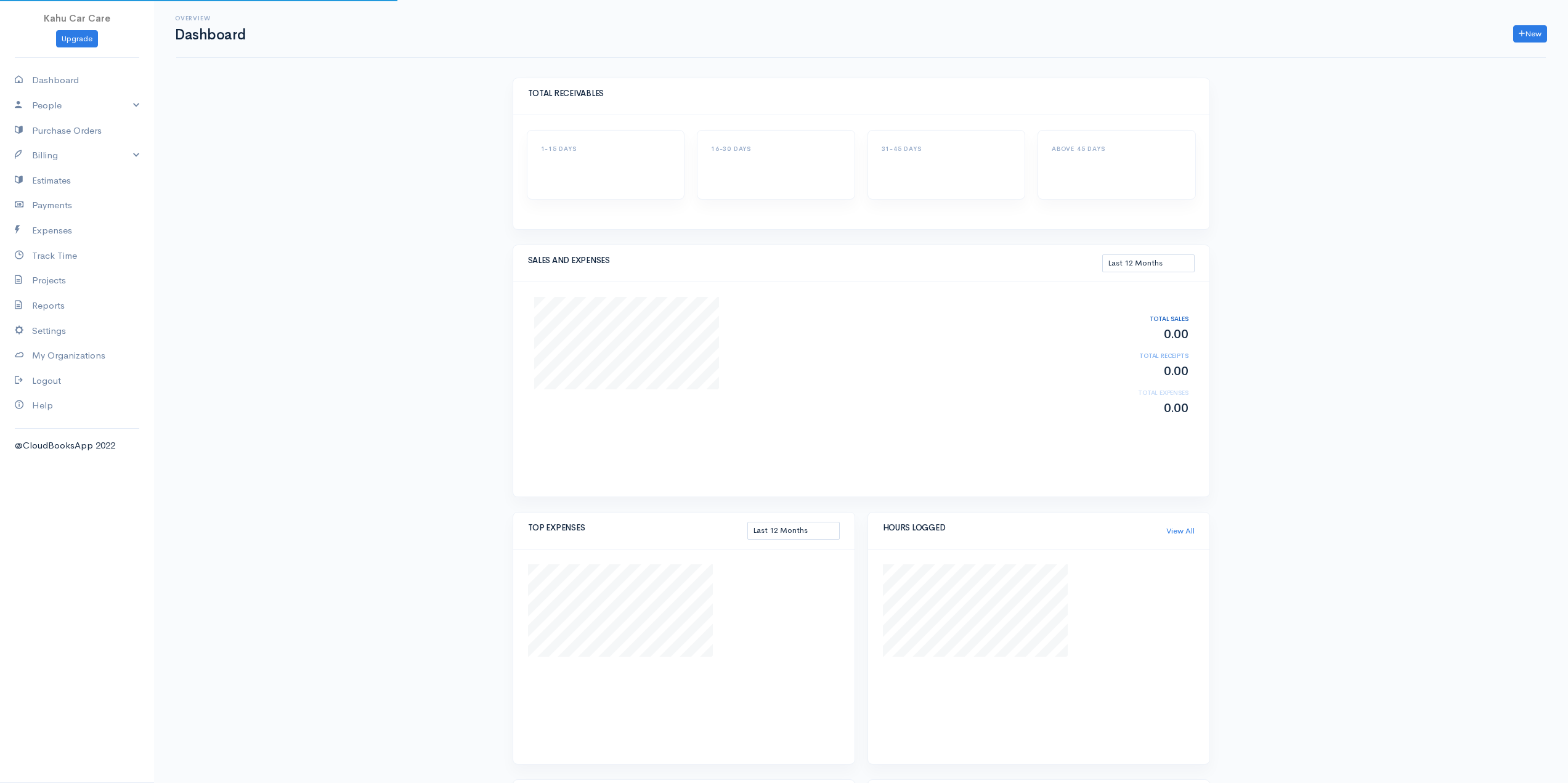
select select "365"
click at [63, 205] on link "Payments" at bounding box center [76, 205] width 154 height 25
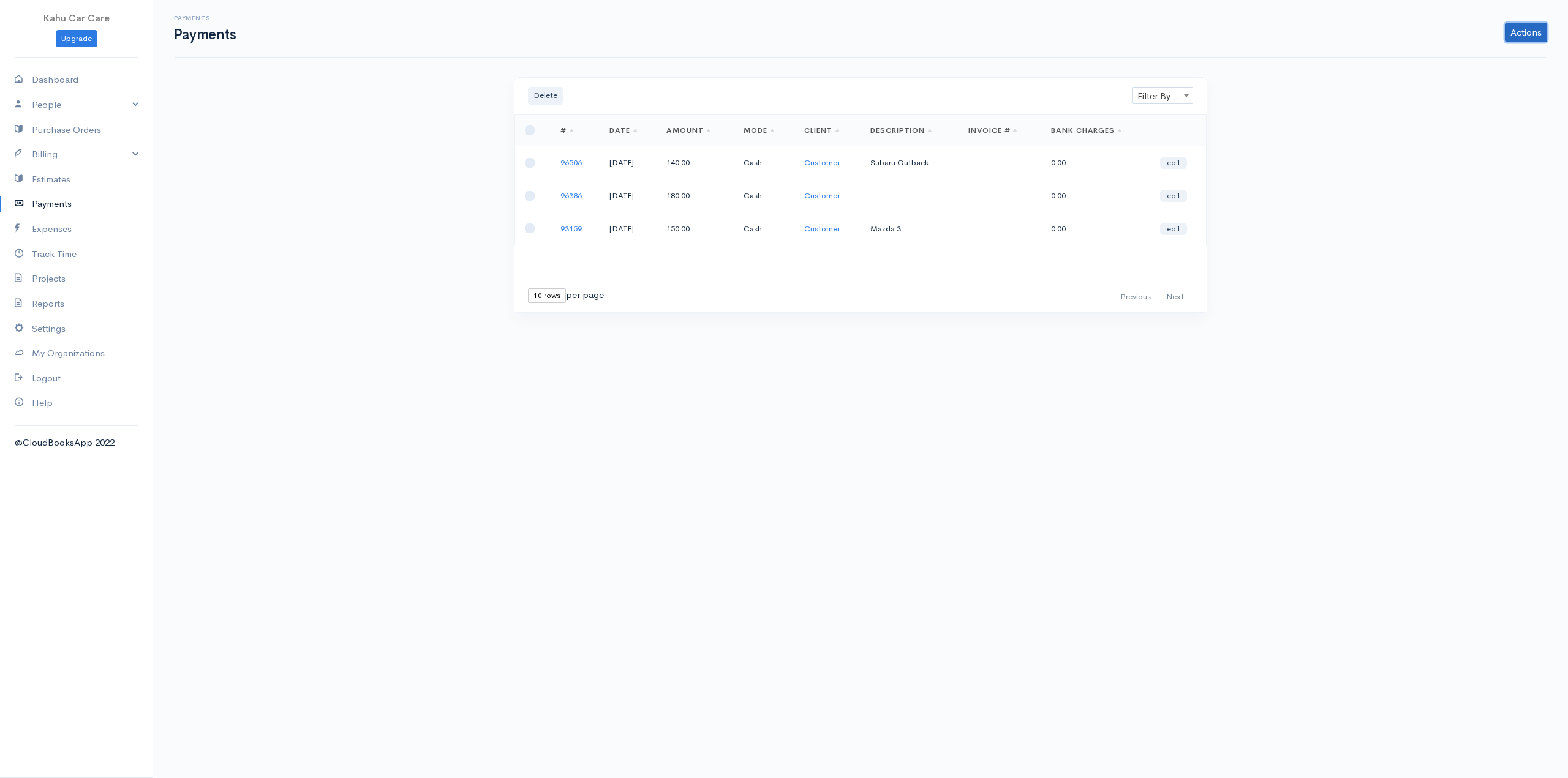
click at [1523, 27] on link "Actions" at bounding box center [1526, 32] width 42 height 19
click at [1473, 57] on link "Enter Payment" at bounding box center [1486, 59] width 126 height 22
select select "2"
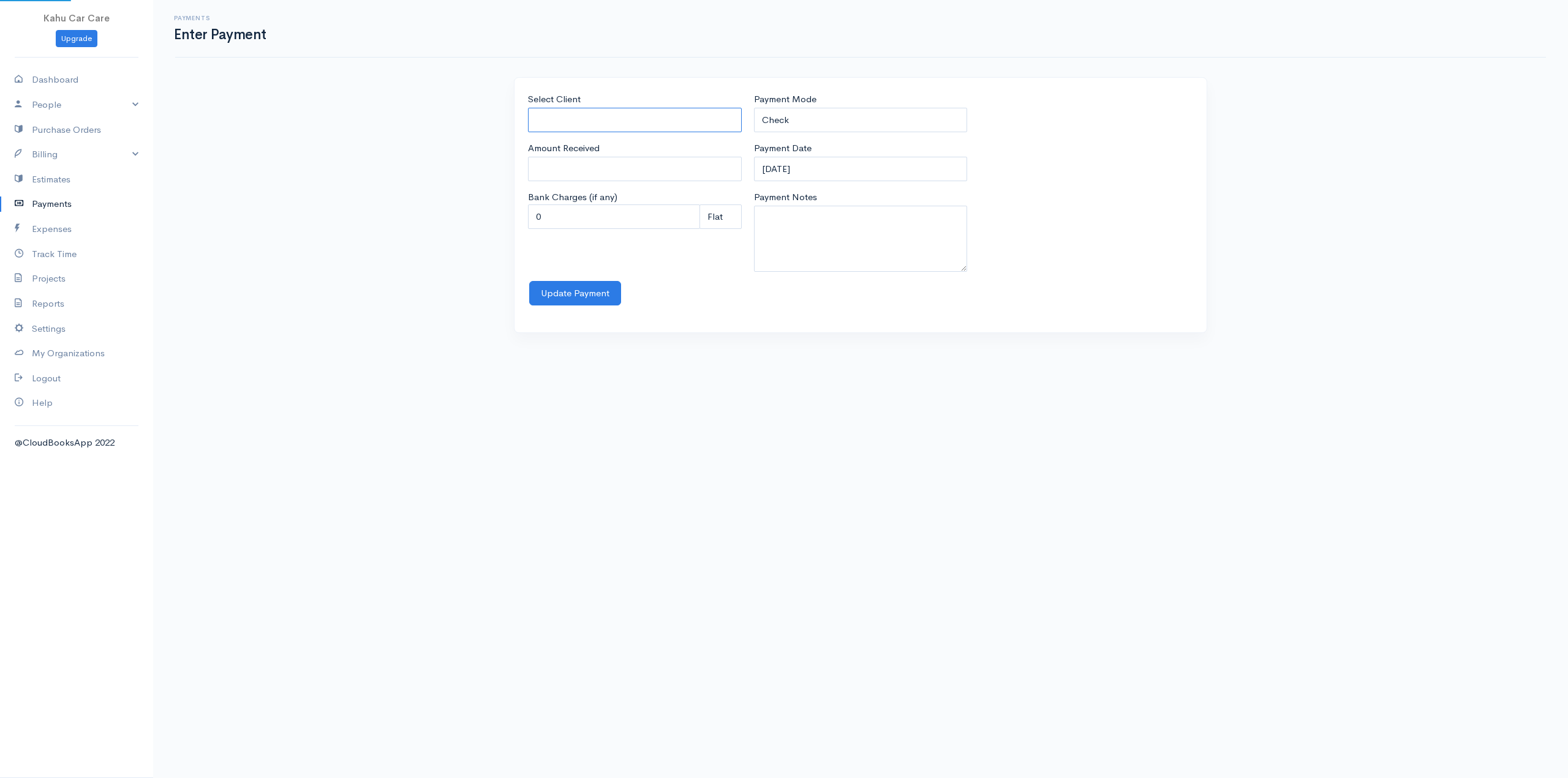
click at [706, 120] on input "Select Client" at bounding box center [635, 120] width 214 height 25
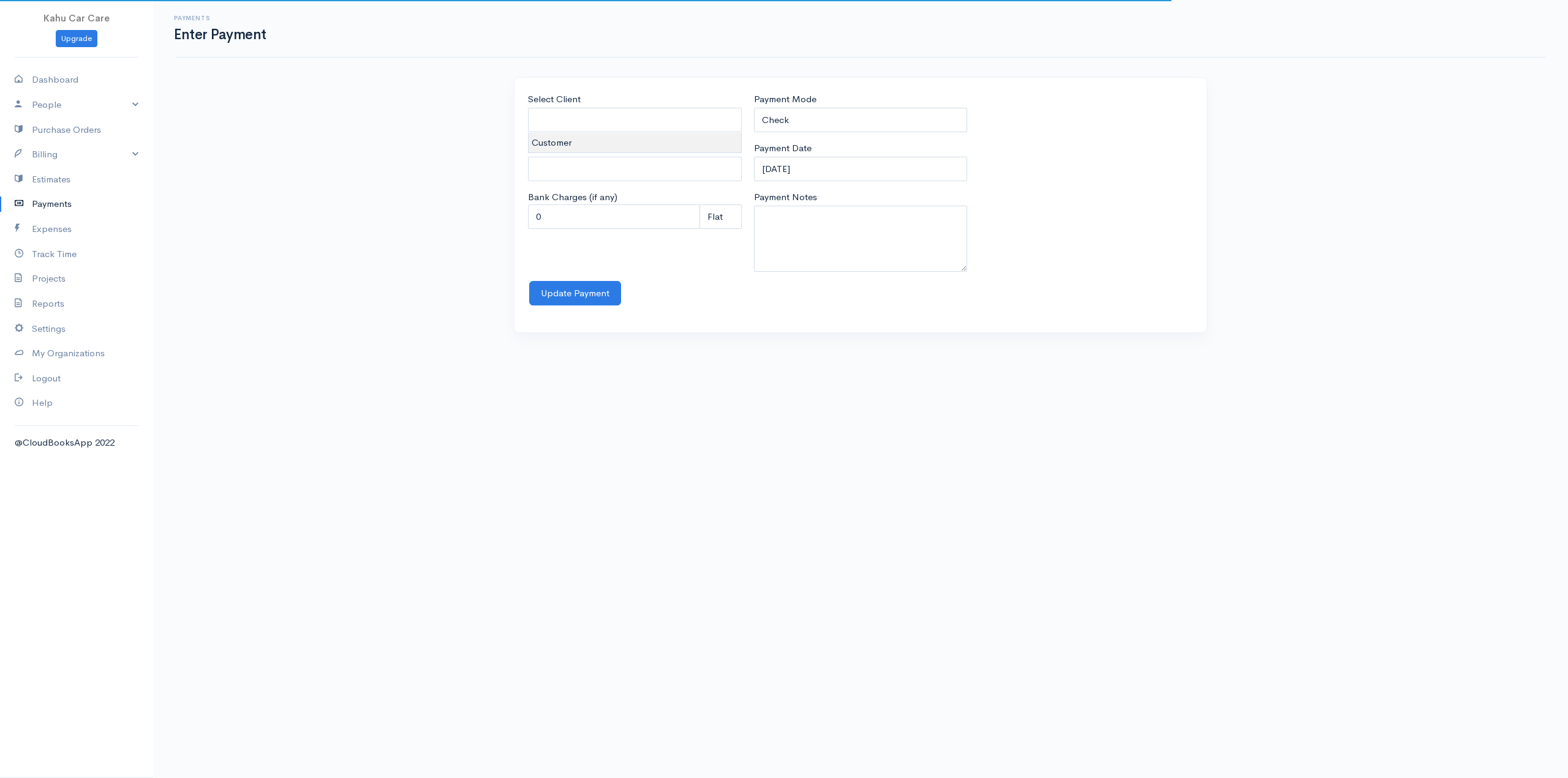
type input "Customer"
click at [559, 139] on body "Kahu Car Care Upgrade Dashboard People Clients Vendors Staff Users Purchase Ord…" at bounding box center [784, 389] width 1568 height 778
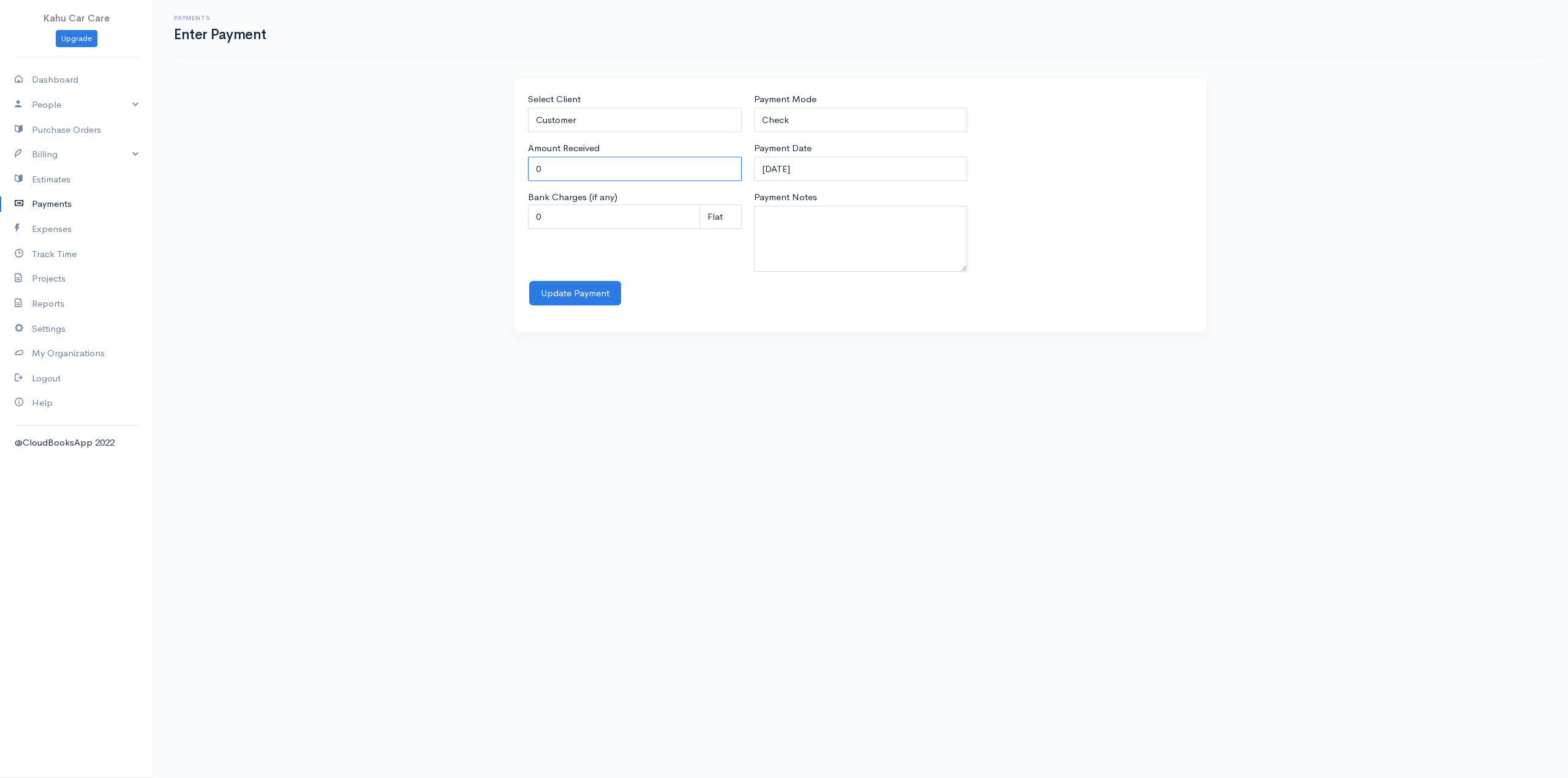
click at [589, 174] on input "0" at bounding box center [635, 169] width 214 height 25
drag, startPoint x: 605, startPoint y: 170, endPoint x: 509, endPoint y: 174, distance: 96.1
click at [509, 174] on div "Select Client Customer Amount Received 0 Bank Charges (if any) 0 Perc (%) Perc …" at bounding box center [861, 212] width 706 height 270
type input "300"
click at [820, 389] on body "Kahu Car Care Upgrade Dashboard People Clients Vendors Staff Users Purchase Ord…" at bounding box center [784, 389] width 1568 height 778
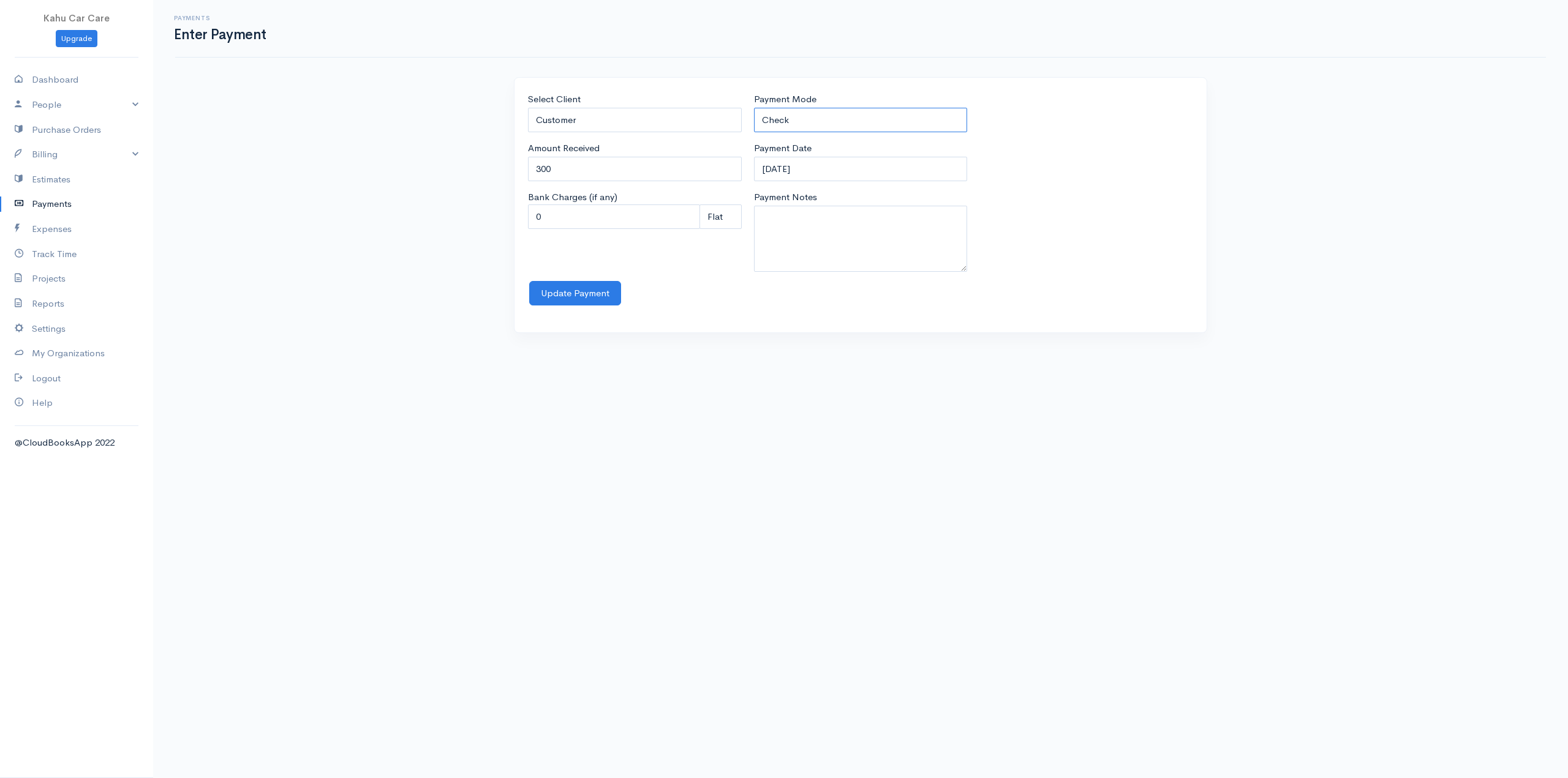
click at [791, 128] on select "Check Bank Transfer Credit Cash Debit ACH VISA MASTERCARD AMEX Discover DINERS …" at bounding box center [861, 120] width 214 height 25
select select "Cash"
click at [754, 108] on select "Check Bank Transfer Credit Cash Debit ACH VISA MASTERCARD AMEX Discover DINERS …" at bounding box center [861, 120] width 214 height 25
click at [928, 344] on div "Select Client Customer Amount Received 300 Bank Charges (if any) 0 Perc (%) Per…" at bounding box center [861, 212] width 706 height 270
click at [582, 290] on button "Update Payment" at bounding box center [575, 293] width 92 height 25
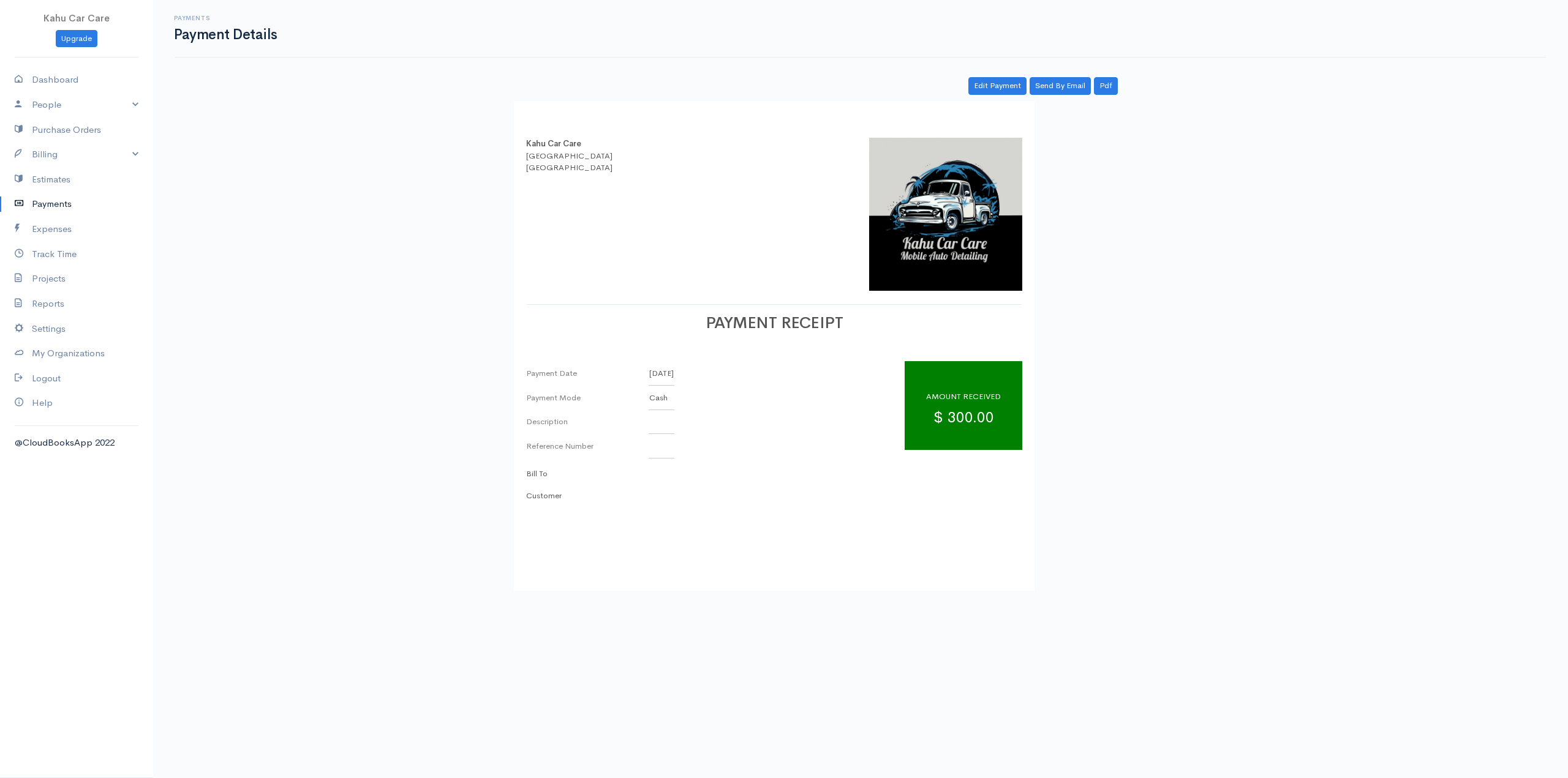
click at [965, 418] on div "AMOUNT RECEIVED $ 300.00" at bounding box center [963, 406] width 118 height 89
click at [965, 419] on div "AMOUNT RECEIVED $ 300.00" at bounding box center [963, 406] width 118 height 89
click at [1123, 423] on div "Kahu Car Care [GEOGRAPHIC_DATA] [GEOGRAPHIC_DATA] PAYMENT RECEIPT Payment Date …" at bounding box center [861, 346] width 706 height 490
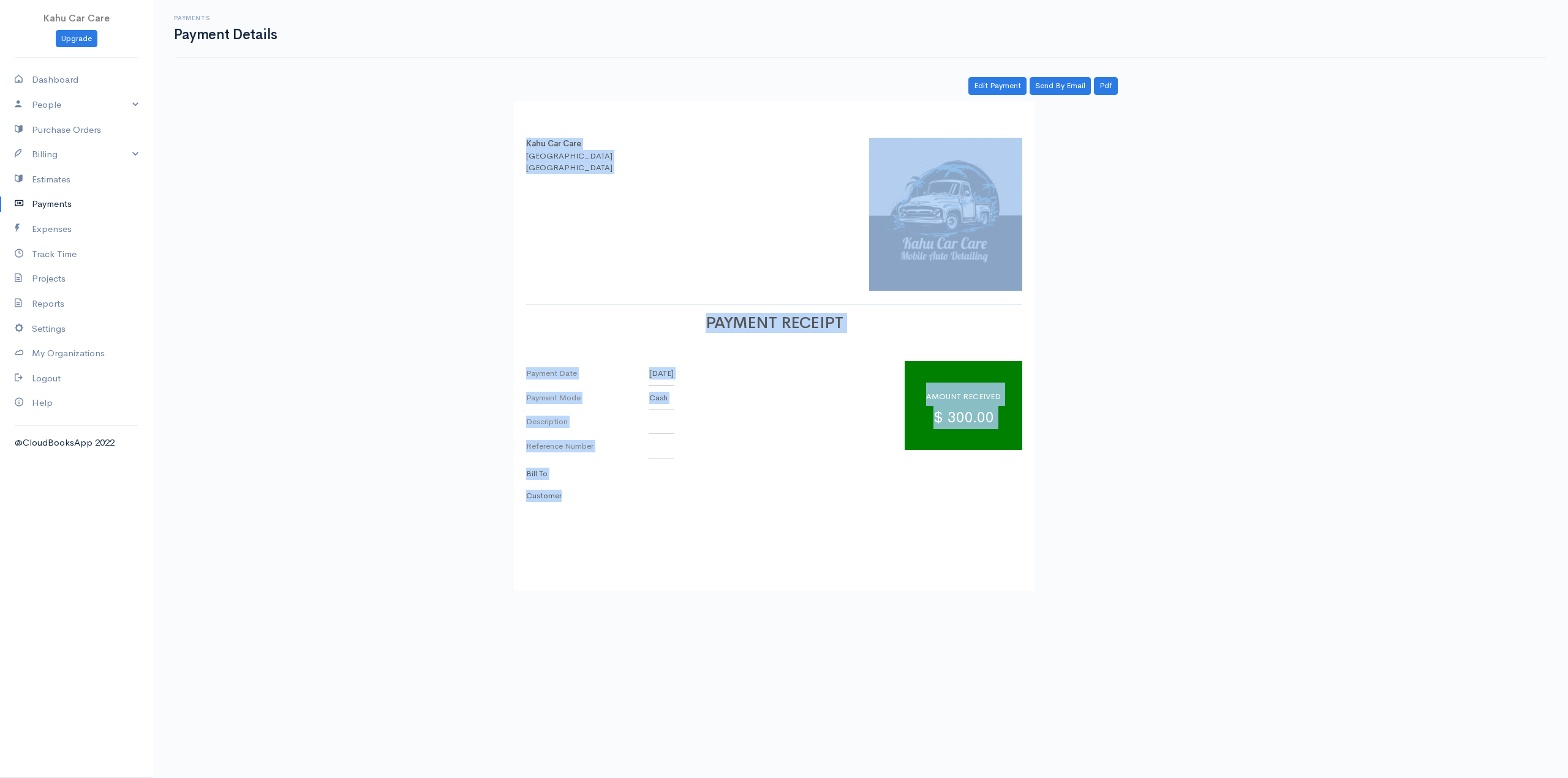
drag, startPoint x: 318, startPoint y: 84, endPoint x: 1382, endPoint y: 540, distance: 1157.6
click at [1382, 540] on div "Payments Payment Details Actions Edit Payment Pdf Send By Email Edit Payment Se…" at bounding box center [860, 295] width 1415 height 591
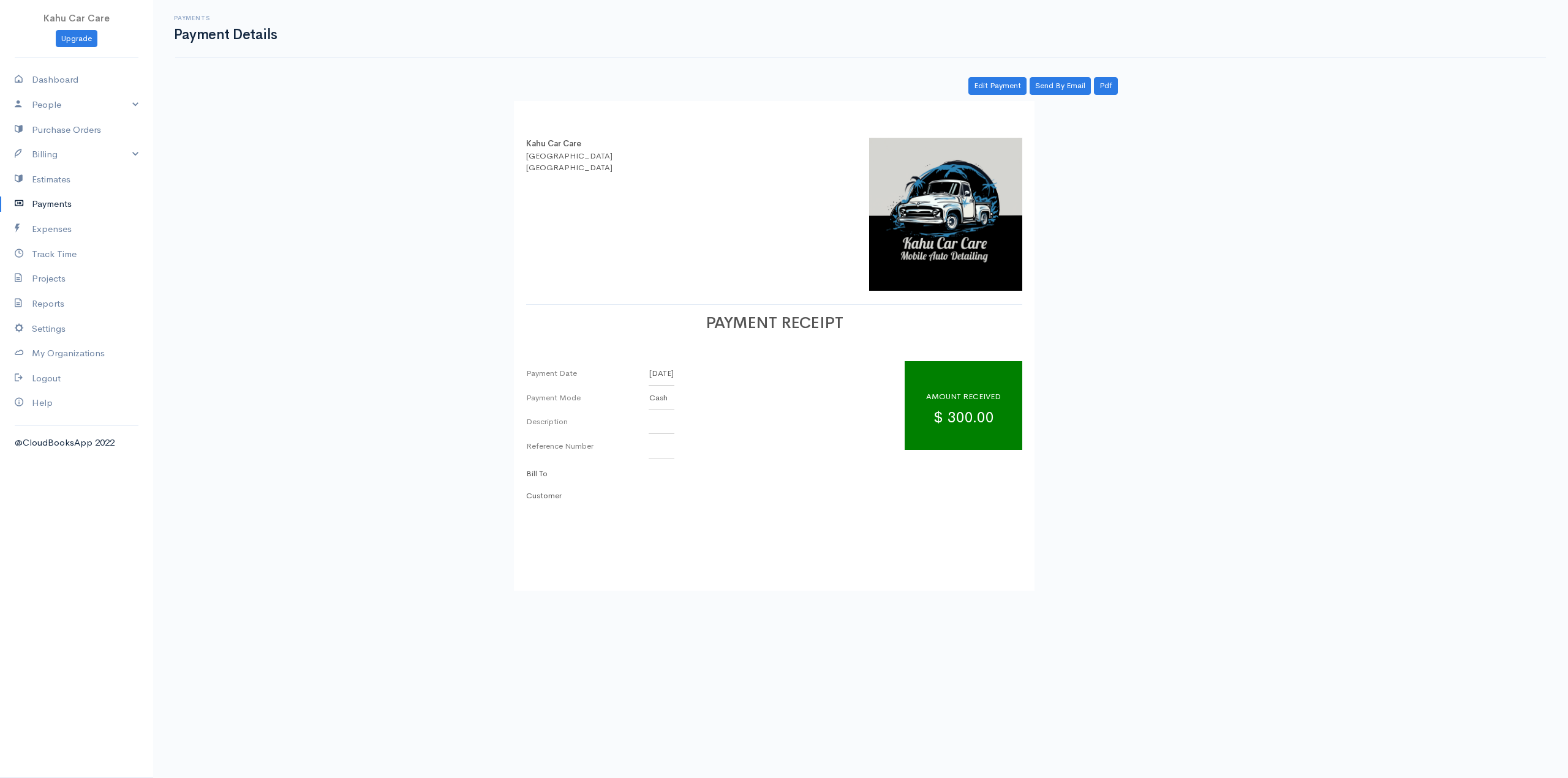
click at [1389, 590] on div "Payments Payment Details Actions Edit Payment Pdf Send By Email Edit Payment Se…" at bounding box center [860, 295] width 1415 height 591
click at [1375, 470] on div "Payments Payment Details Actions Edit Payment Pdf Send By Email Edit Payment Se…" at bounding box center [860, 295] width 1415 height 591
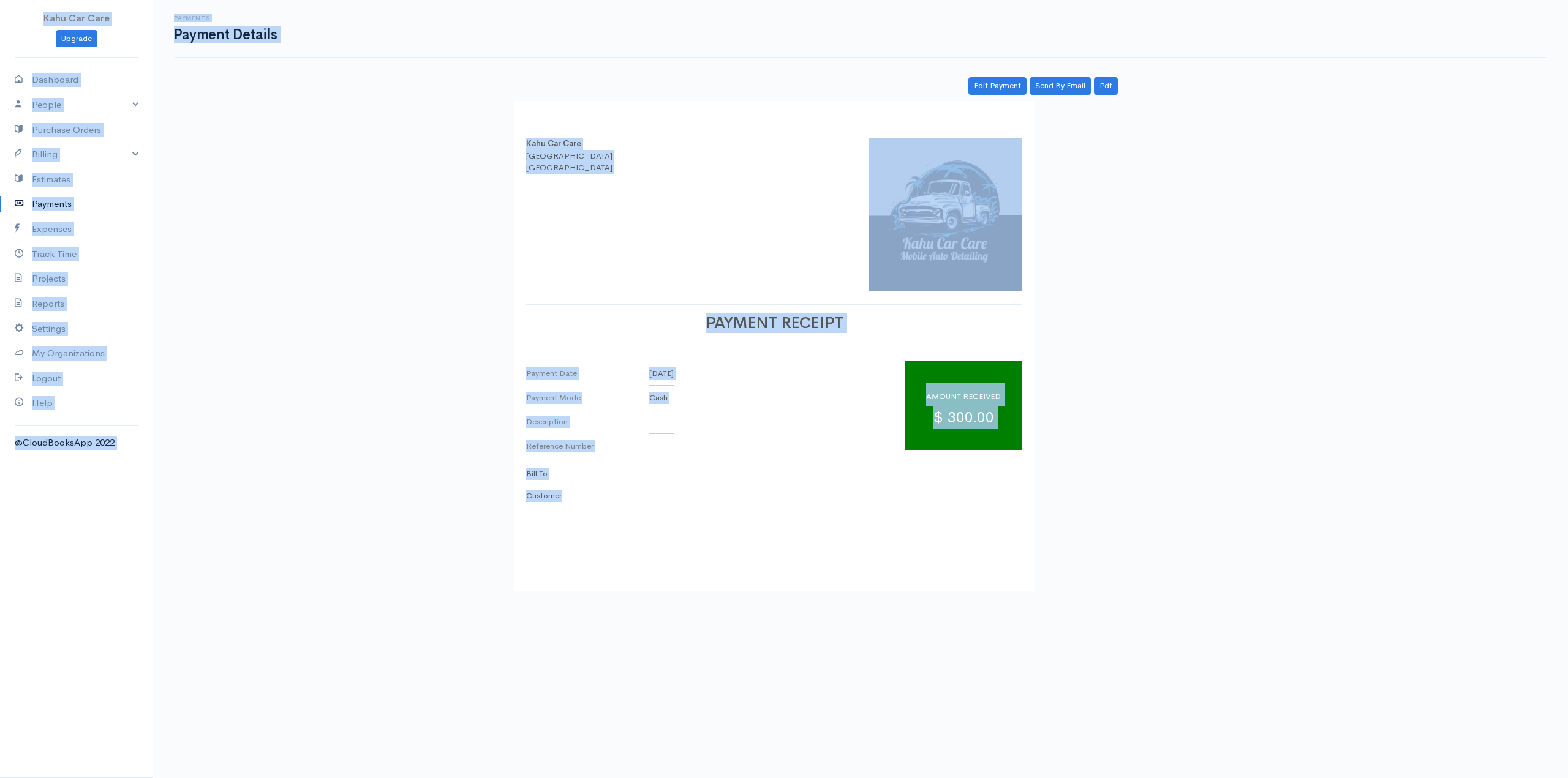
drag, startPoint x: 1405, startPoint y: 662, endPoint x: 22, endPoint y: 14, distance: 1527.3
click at [22, 14] on body "Kahu Car Care Upgrade Dashboard People Clients Vendors Staff Users Purchase Ord…" at bounding box center [784, 389] width 1568 height 778
click at [22, 14] on li "Kahu Car Care" at bounding box center [76, 19] width 153 height 23
drag, startPoint x: 16, startPoint y: 14, endPoint x: 1483, endPoint y: 669, distance: 1606.6
click at [1483, 670] on body "Kahu Car Care Upgrade Dashboard People Clients Vendors Staff Users Purchase Ord…" at bounding box center [784, 389] width 1568 height 778
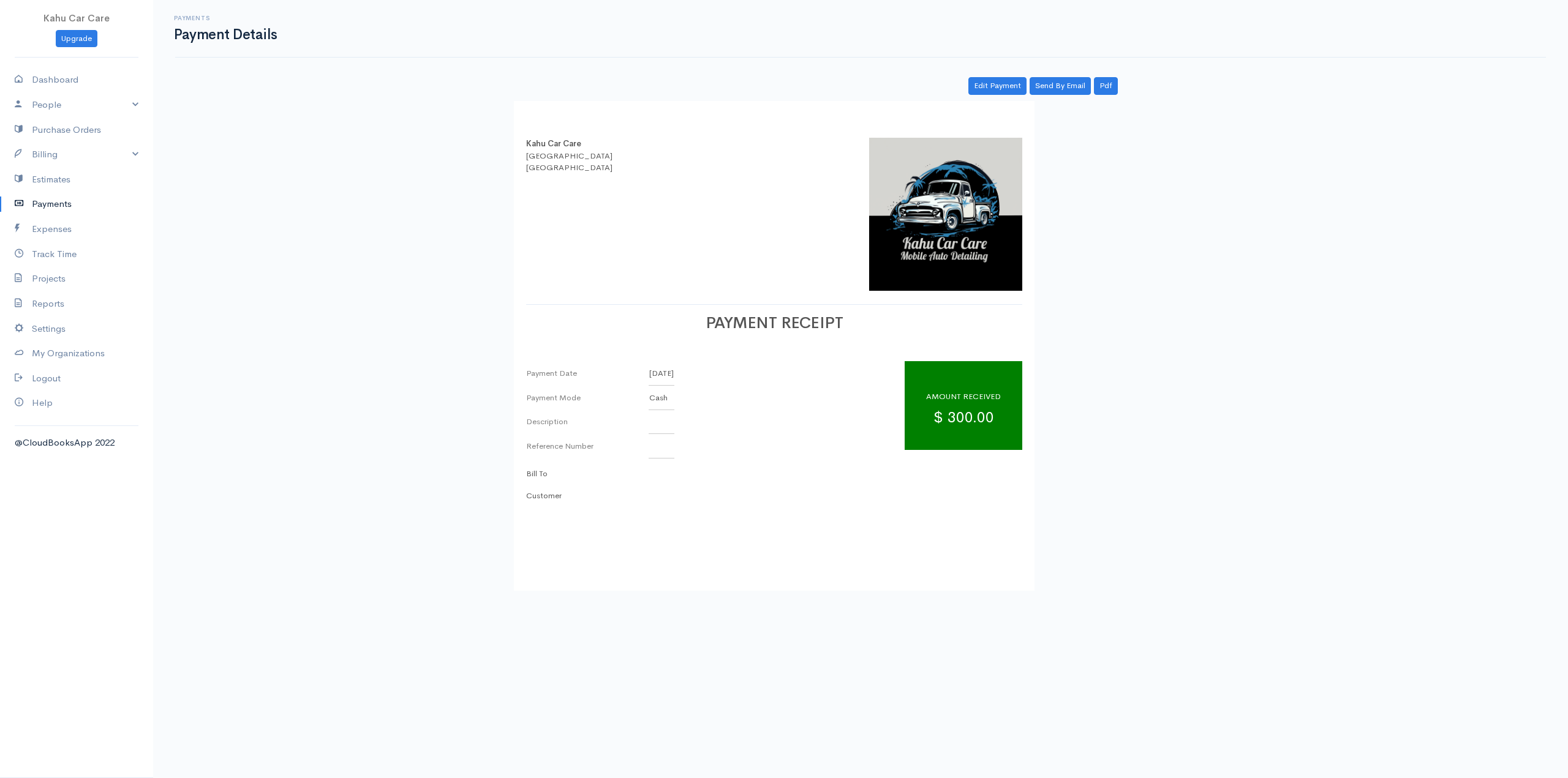
click at [1482, 668] on body "Kahu Car Care Upgrade Dashboard People Clients Vendors Staff Users Purchase Ord…" at bounding box center [784, 389] width 1568 height 778
click at [52, 303] on link "Reports" at bounding box center [76, 303] width 153 height 25
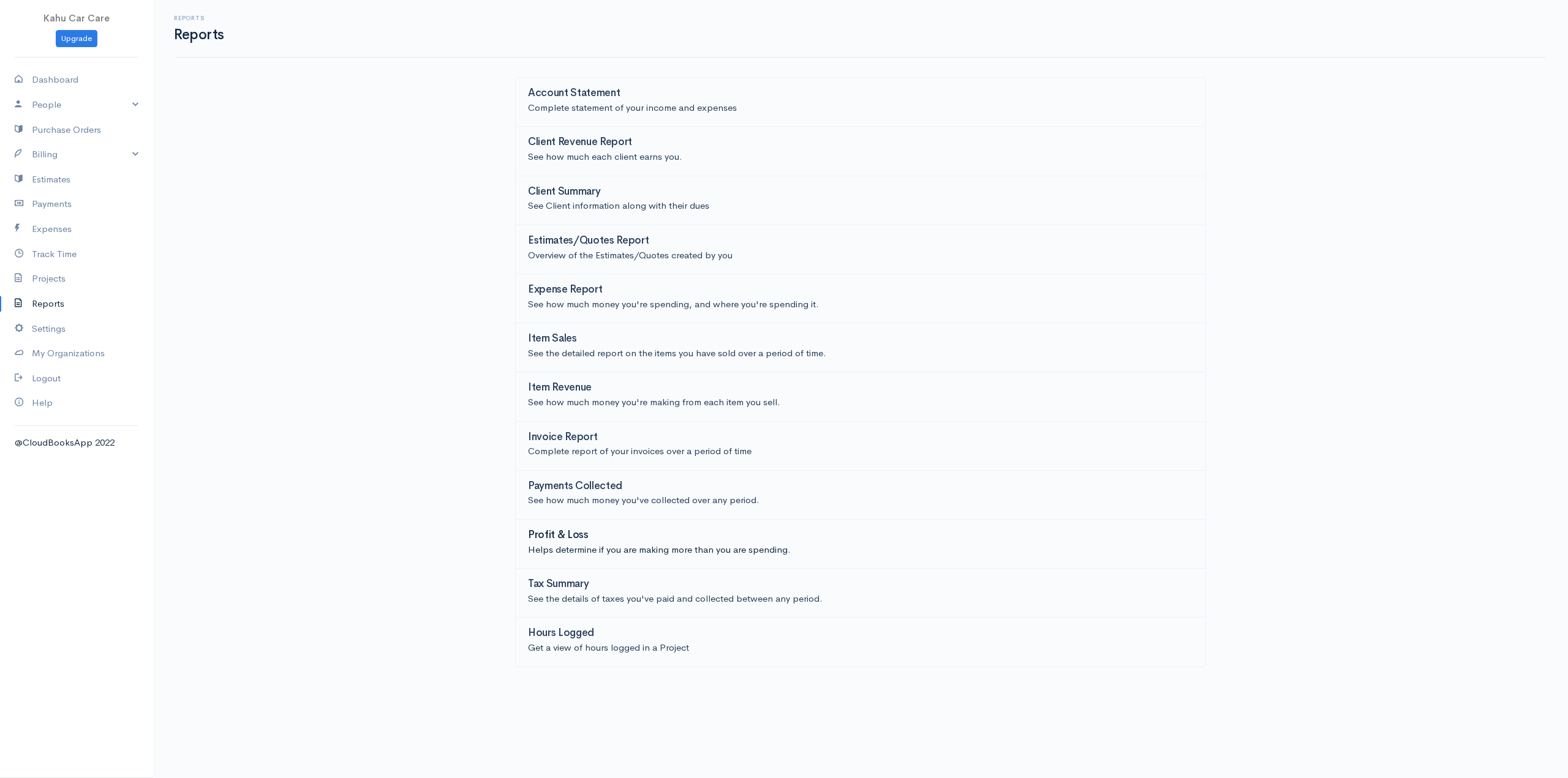
click at [562, 526] on link "Profit & Loss Helps determine if you are making more than you are spending." at bounding box center [860, 544] width 691 height 49
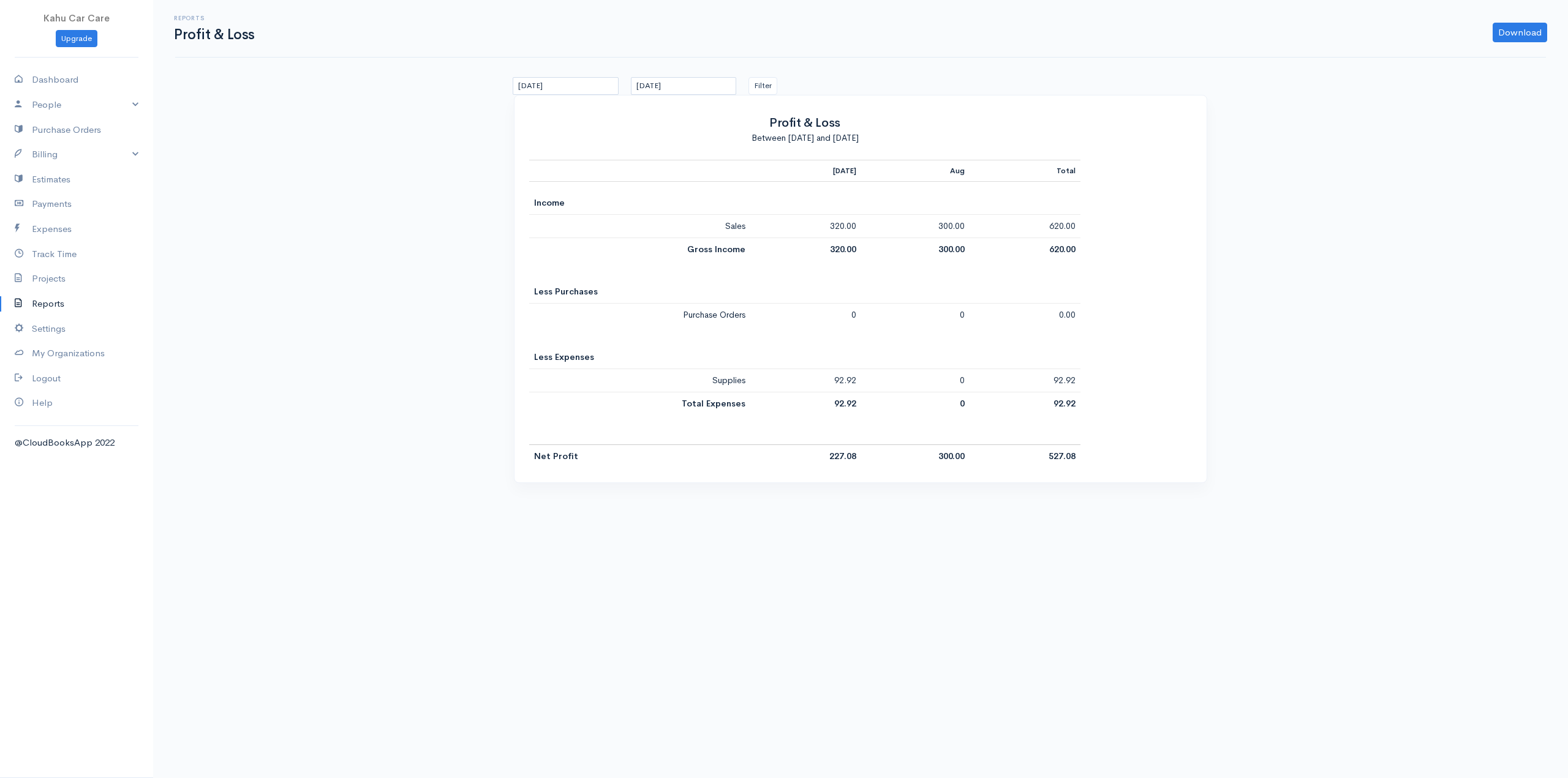
click at [56, 302] on link "Reports" at bounding box center [76, 303] width 153 height 25
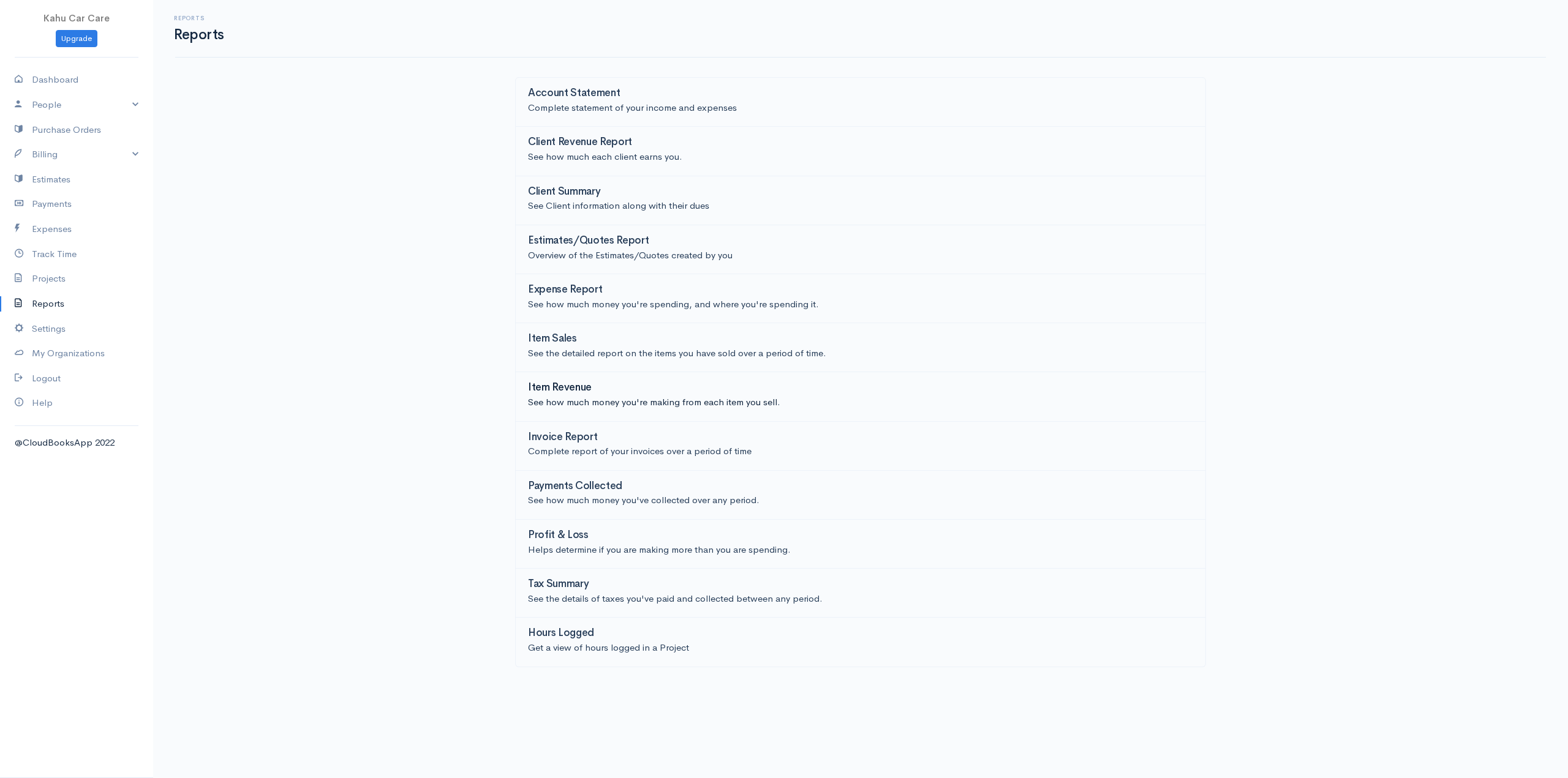
click at [563, 384] on h3 "Item Revenue" at bounding box center [559, 388] width 64 height 11
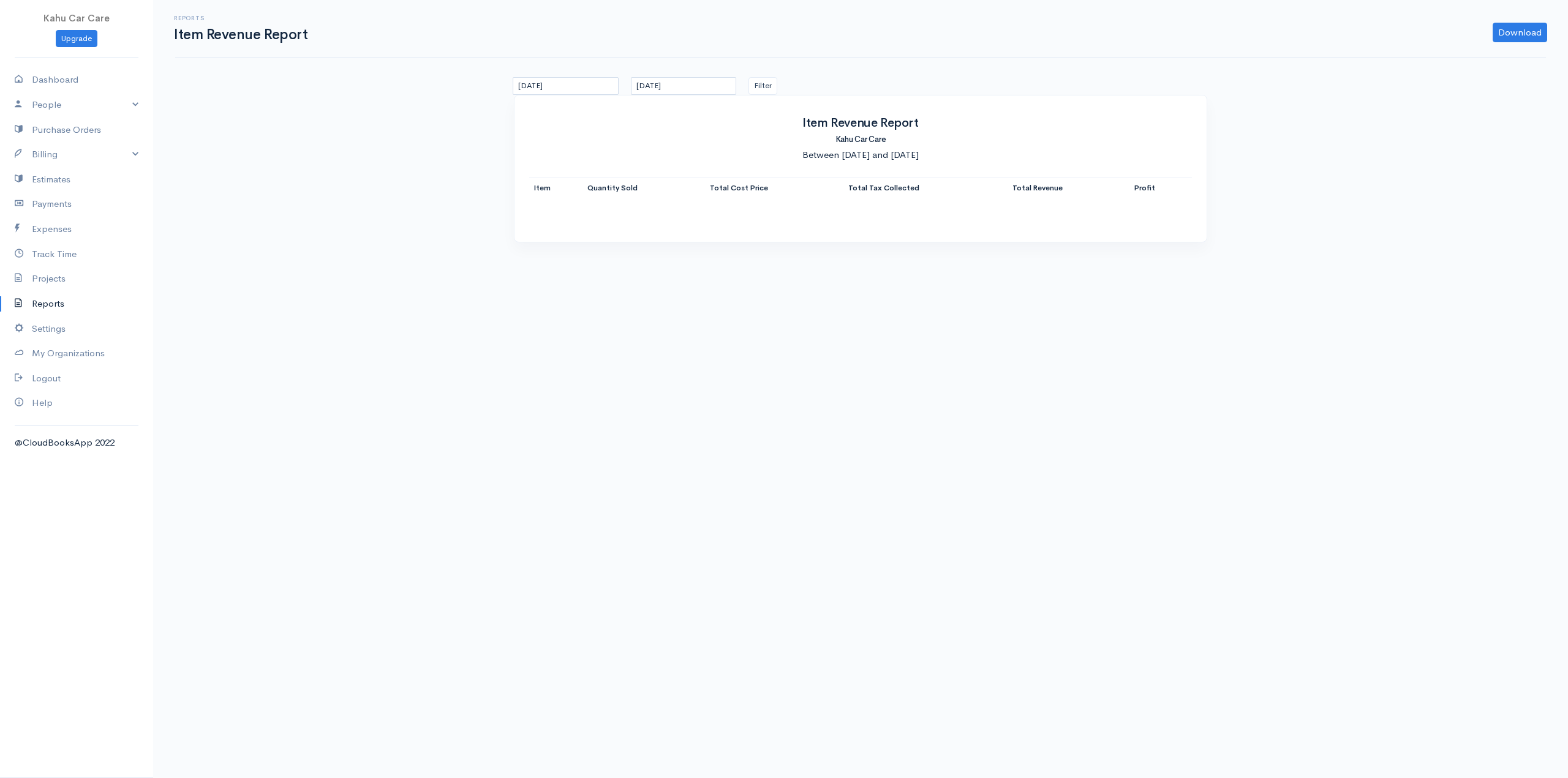
click at [52, 304] on link "Reports" at bounding box center [76, 303] width 153 height 25
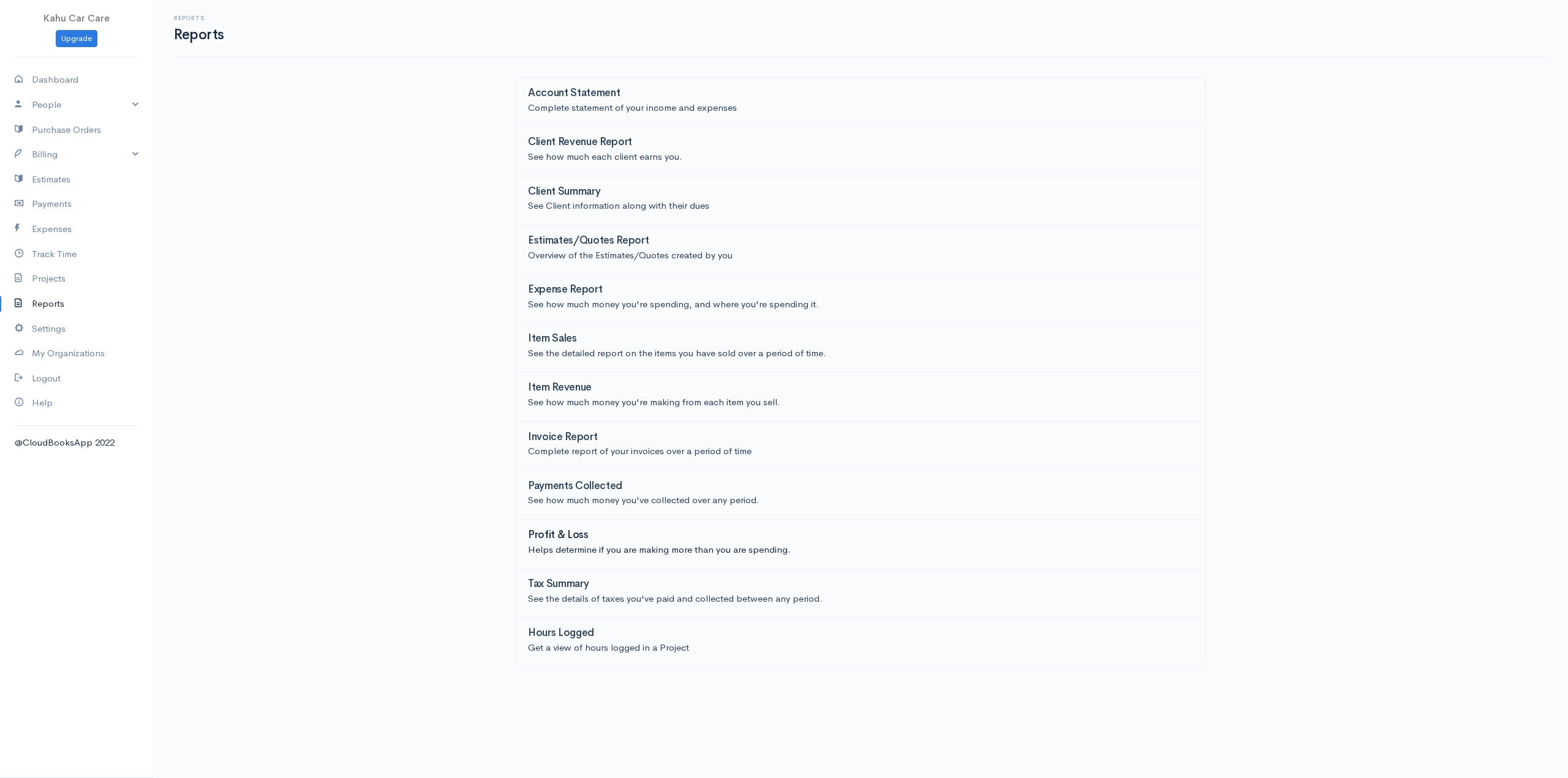
click at [539, 534] on h3 "Profit & Loss" at bounding box center [558, 536] width 61 height 11
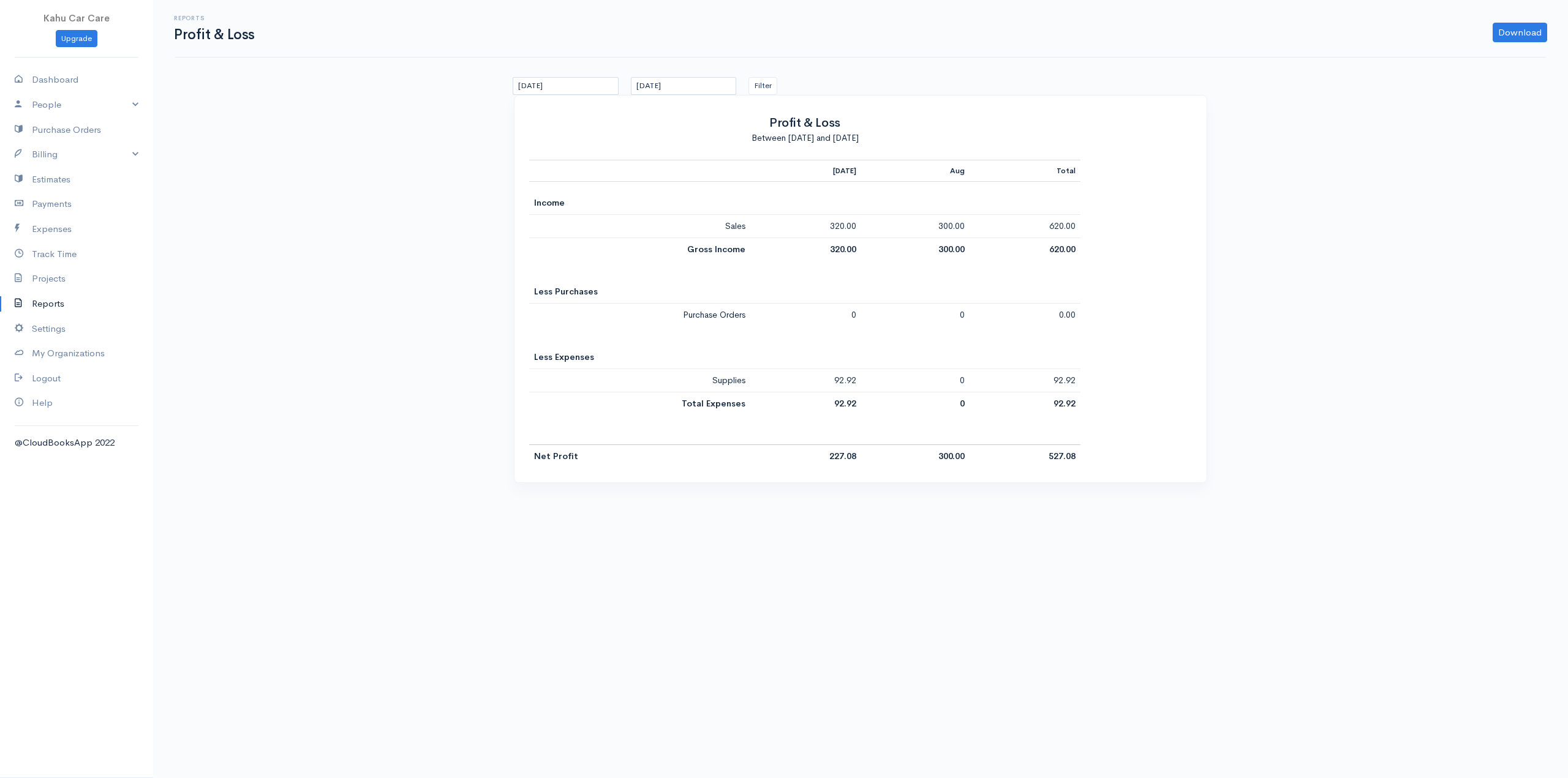
click at [60, 300] on link "Reports" at bounding box center [76, 303] width 153 height 25
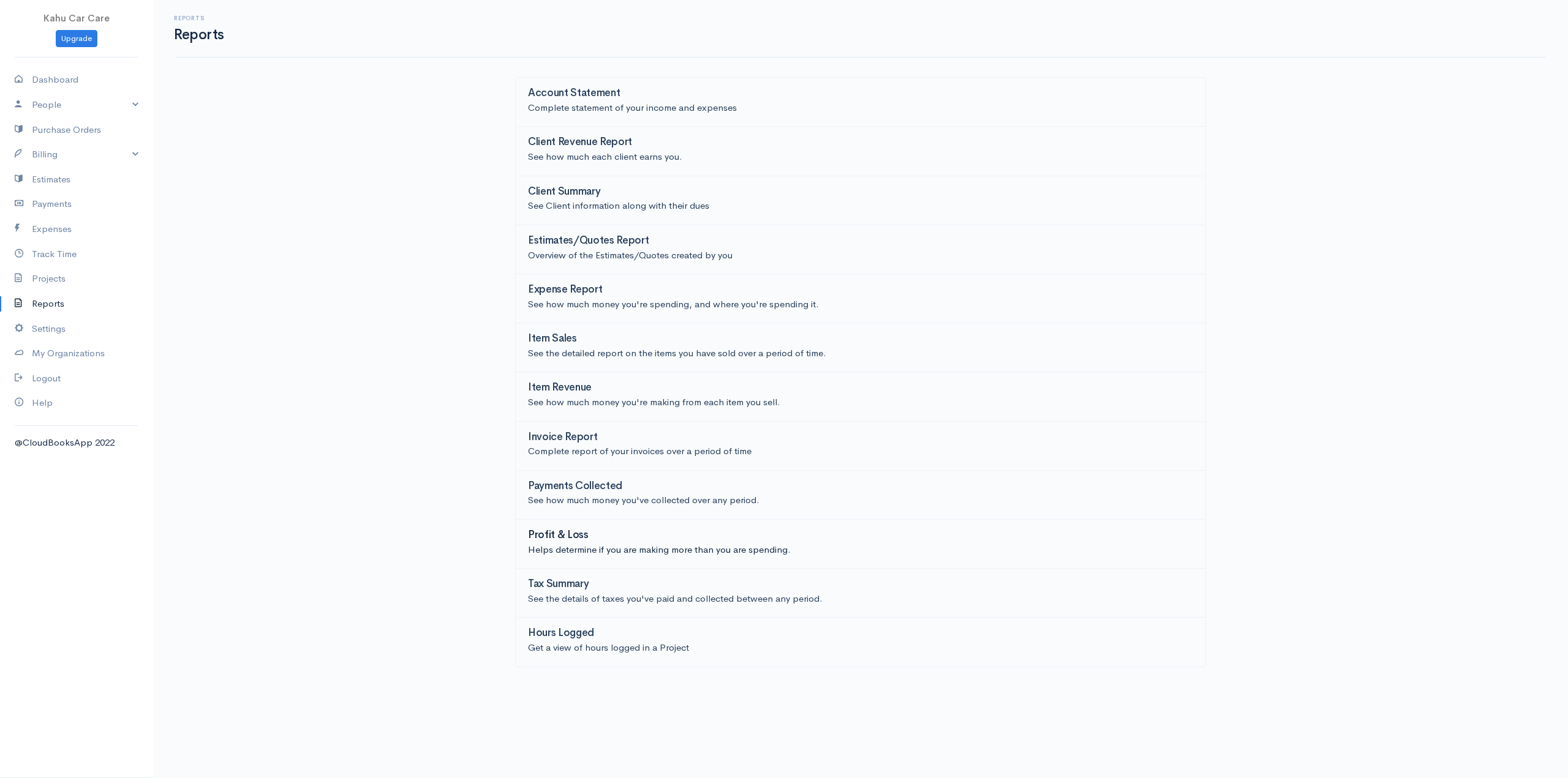
click at [549, 536] on h3 "Profit & Loss" at bounding box center [558, 536] width 61 height 11
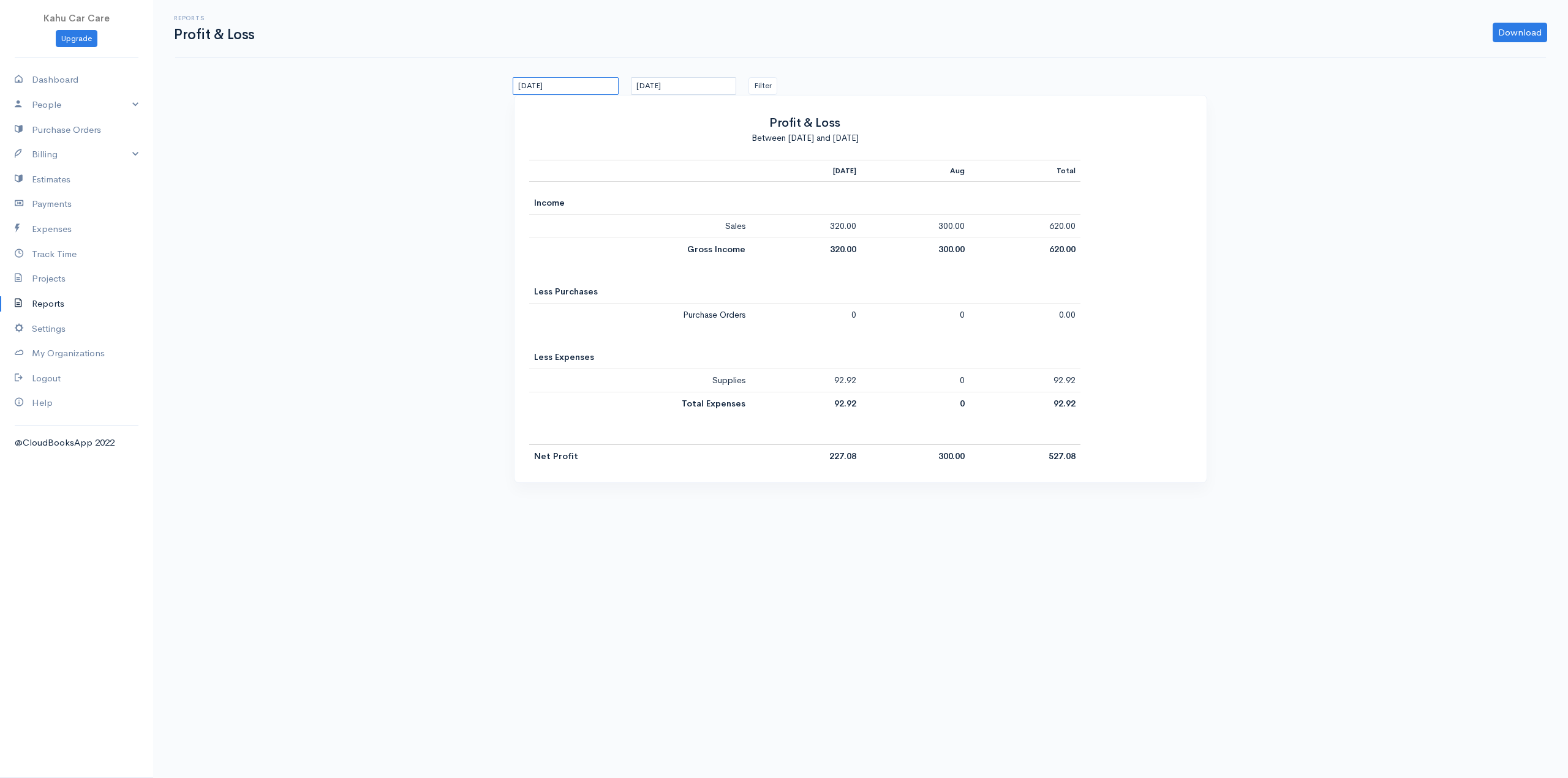
click at [603, 88] on input "[DATE]" at bounding box center [566, 86] width 106 height 18
click at [523, 104] on th "«" at bounding box center [520, 104] width 22 height 17
click at [523, 104] on th "«" at bounding box center [524, 104] width 22 height 17
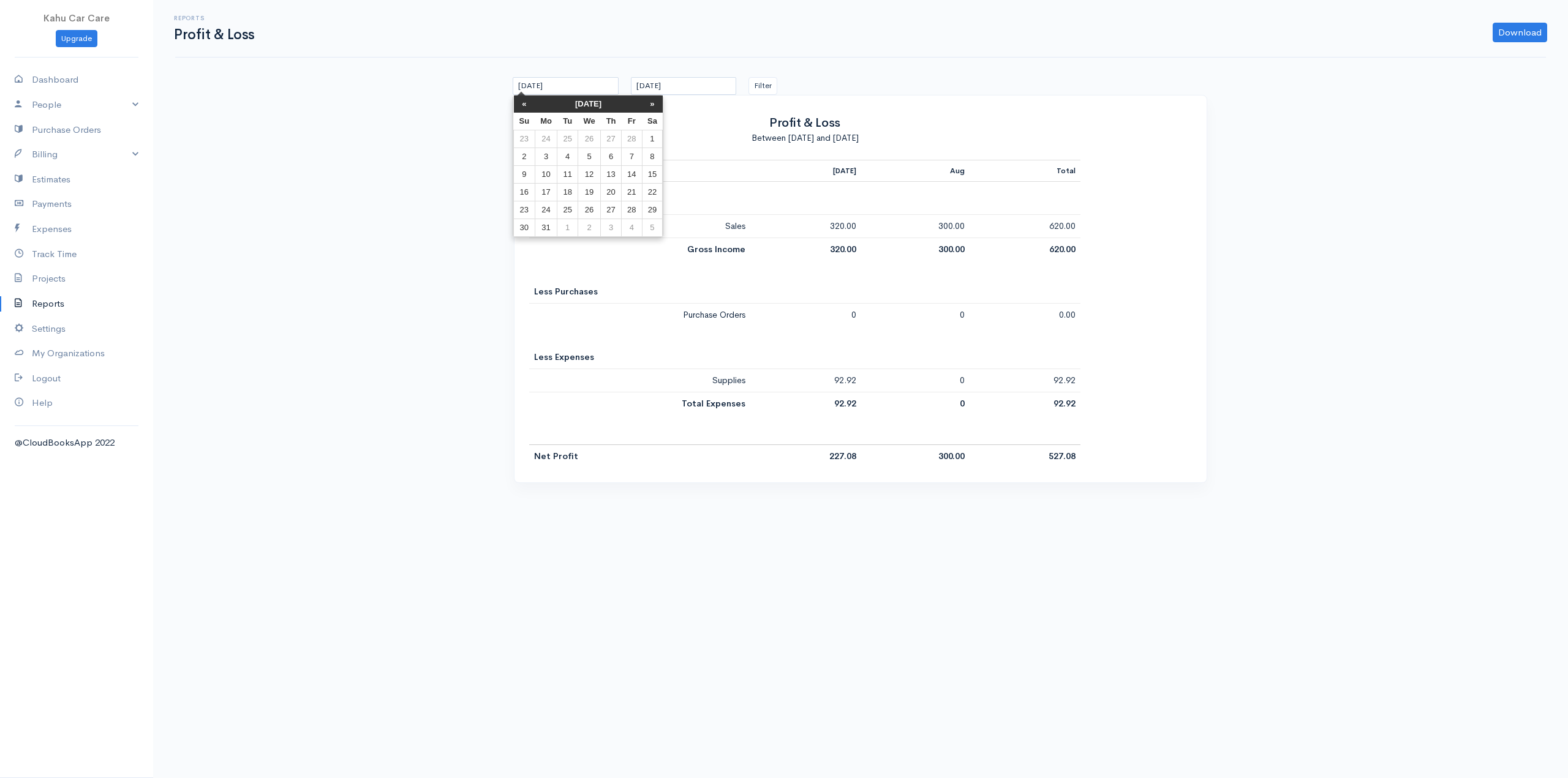
click at [523, 104] on th "«" at bounding box center [524, 104] width 22 height 17
click at [587, 138] on td "1" at bounding box center [589, 139] width 23 height 18
type input "[DATE]"
click at [778, 89] on button "Filter" at bounding box center [763, 86] width 29 height 18
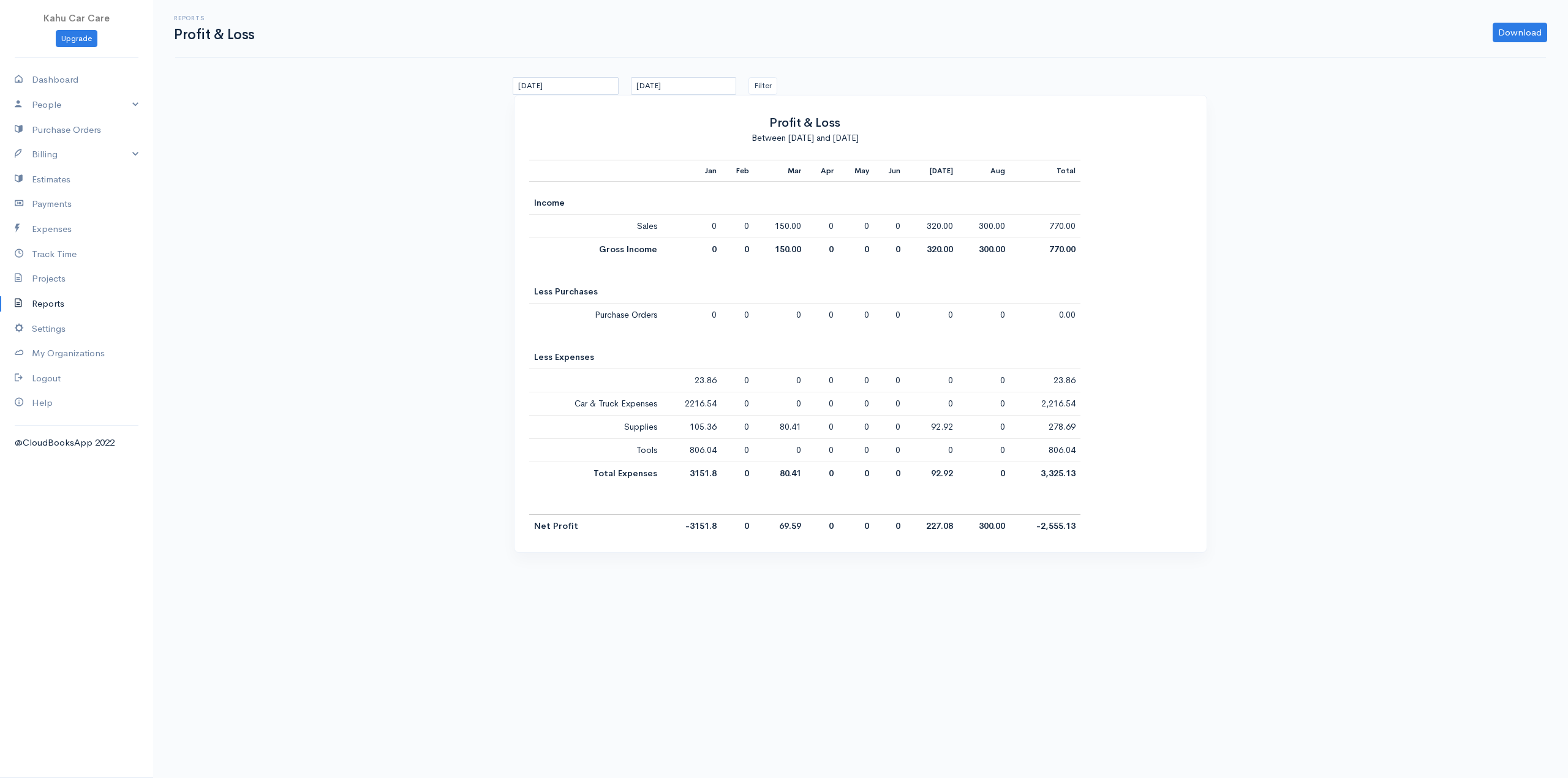
click at [1255, 404] on div "Reports Profit & Loss Download PDF CSV [DATE] [DATE] Filter Profit & Loss Betwe…" at bounding box center [860, 284] width 1415 height 568
click at [1059, 526] on td "-2,555.13" at bounding box center [1045, 526] width 70 height 23
click at [1130, 527] on div "Jan Feb Mar Apr May Jun [DATE] Aug Total Income Sales 0 0 150.00 0 0 0 320.00 3…" at bounding box center [861, 348] width 663 height 378
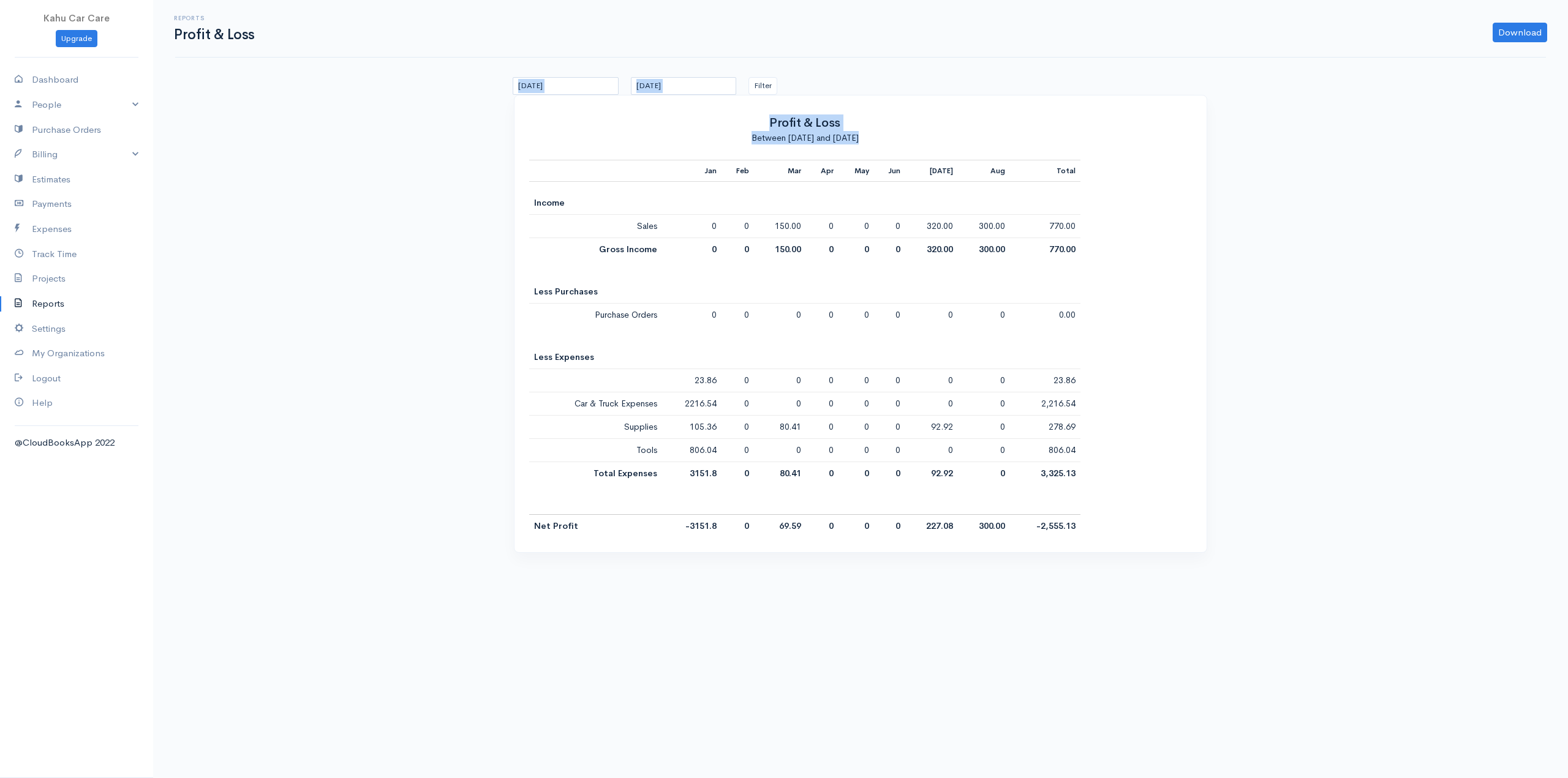
drag, startPoint x: 1109, startPoint y: 530, endPoint x: 397, endPoint y: 94, distance: 834.9
click at [397, 94] on div "Reports Profit & Loss Download PDF CSV [DATE] [DATE] Filter Profit & Loss Betwe…" at bounding box center [860, 284] width 1415 height 568
click at [372, 128] on div "Reports Profit & Loss Download PDF CSV [DATE] [DATE] Filter Profit & Loss Betwe…" at bounding box center [860, 284] width 1415 height 568
drag, startPoint x: 369, startPoint y: 69, endPoint x: 1266, endPoint y: 556, distance: 1020.7
click at [1266, 556] on div "Reports Profit & Loss Download PDF CSV [DATE] [DATE] Filter Profit & Loss Betwe…" at bounding box center [860, 284] width 1415 height 568
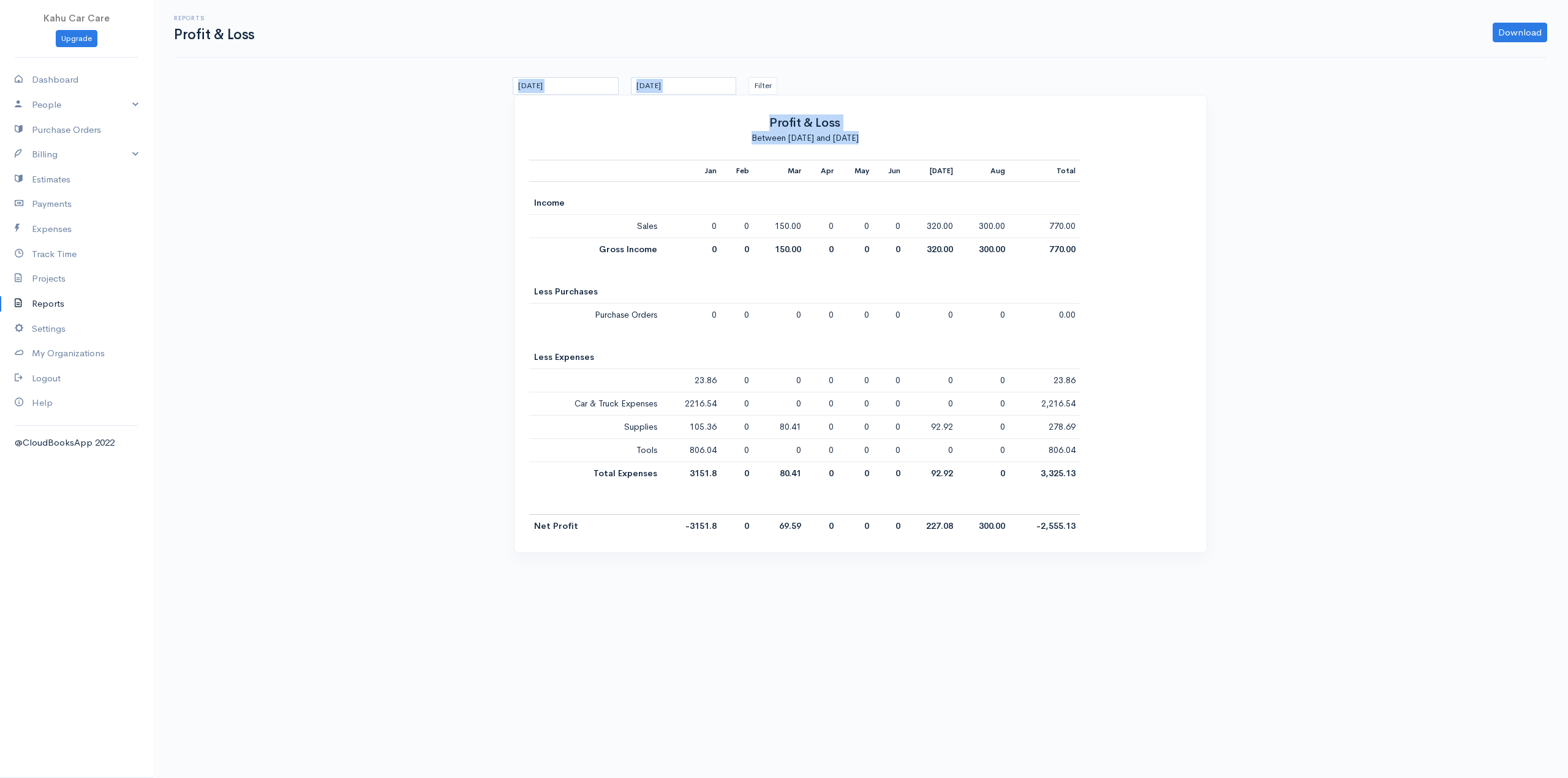
click at [1258, 556] on div "Reports Profit & Loss Download PDF CSV [DATE] [DATE] Filter Profit & Loss Betwe…" at bounding box center [860, 284] width 1415 height 568
